Goal: Find specific page/section: Find specific page/section

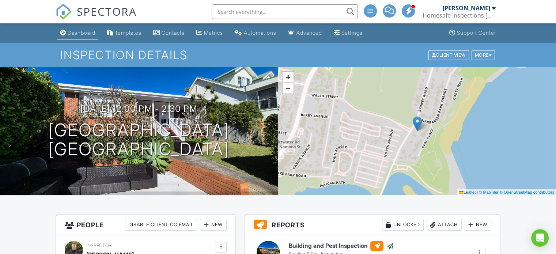
click at [80, 31] on div "Dashboard" at bounding box center [82, 33] width 28 height 6
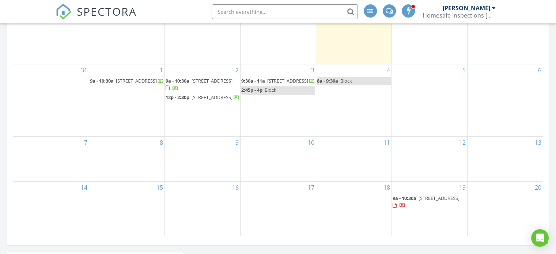
scroll to position [439, 0]
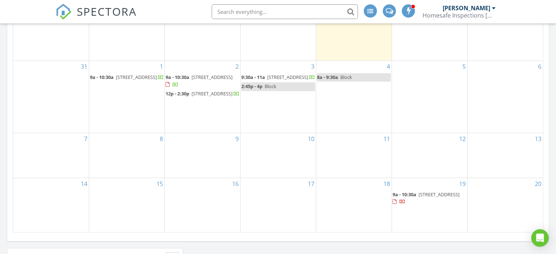
click at [199, 95] on span "59 Loombah St, Bilgola Plateau 2107" at bounding box center [212, 93] width 41 height 7
